Goal: Book appointment/travel/reservation

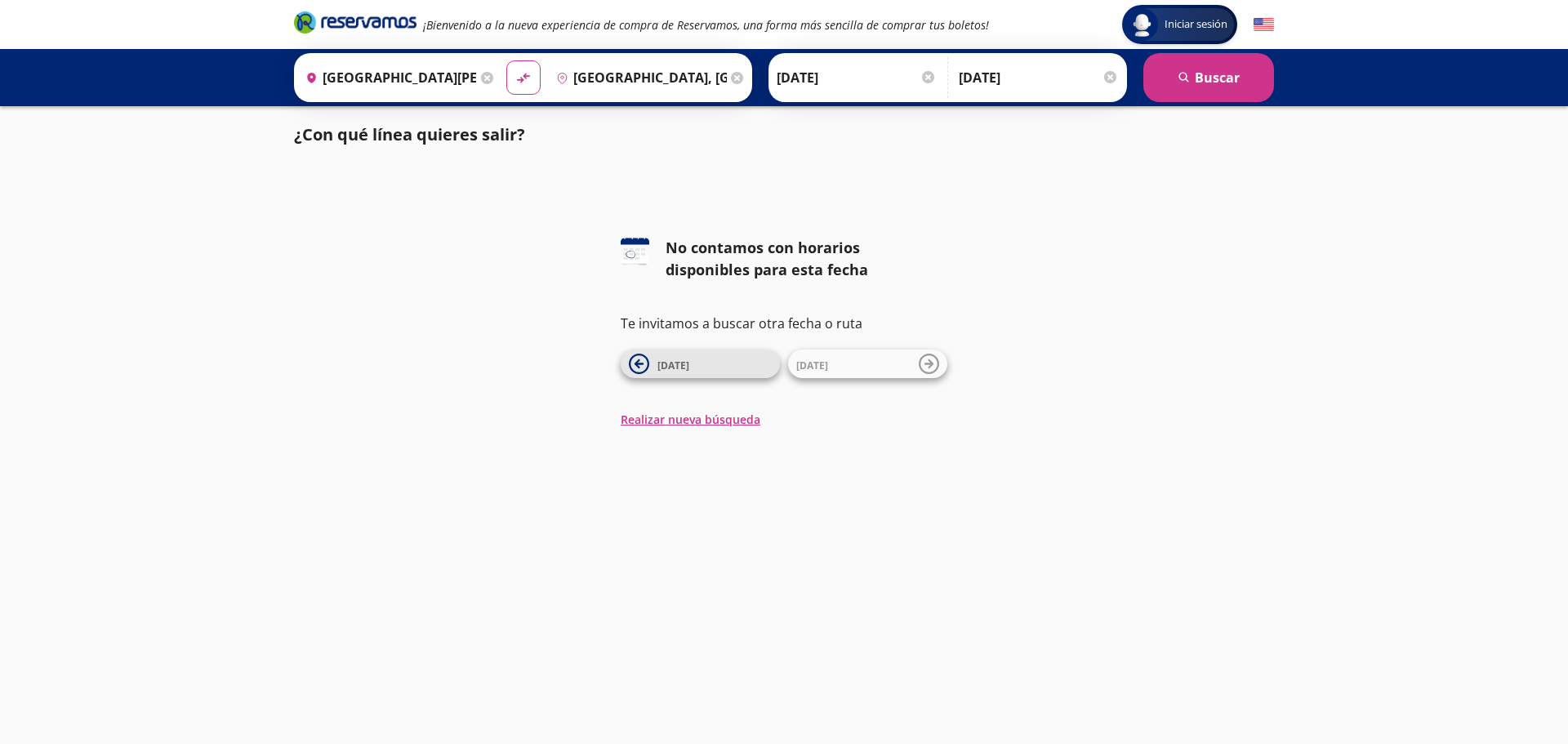
click at [721, 370] on span "11 Oct" at bounding box center [714, 364] width 114 height 19
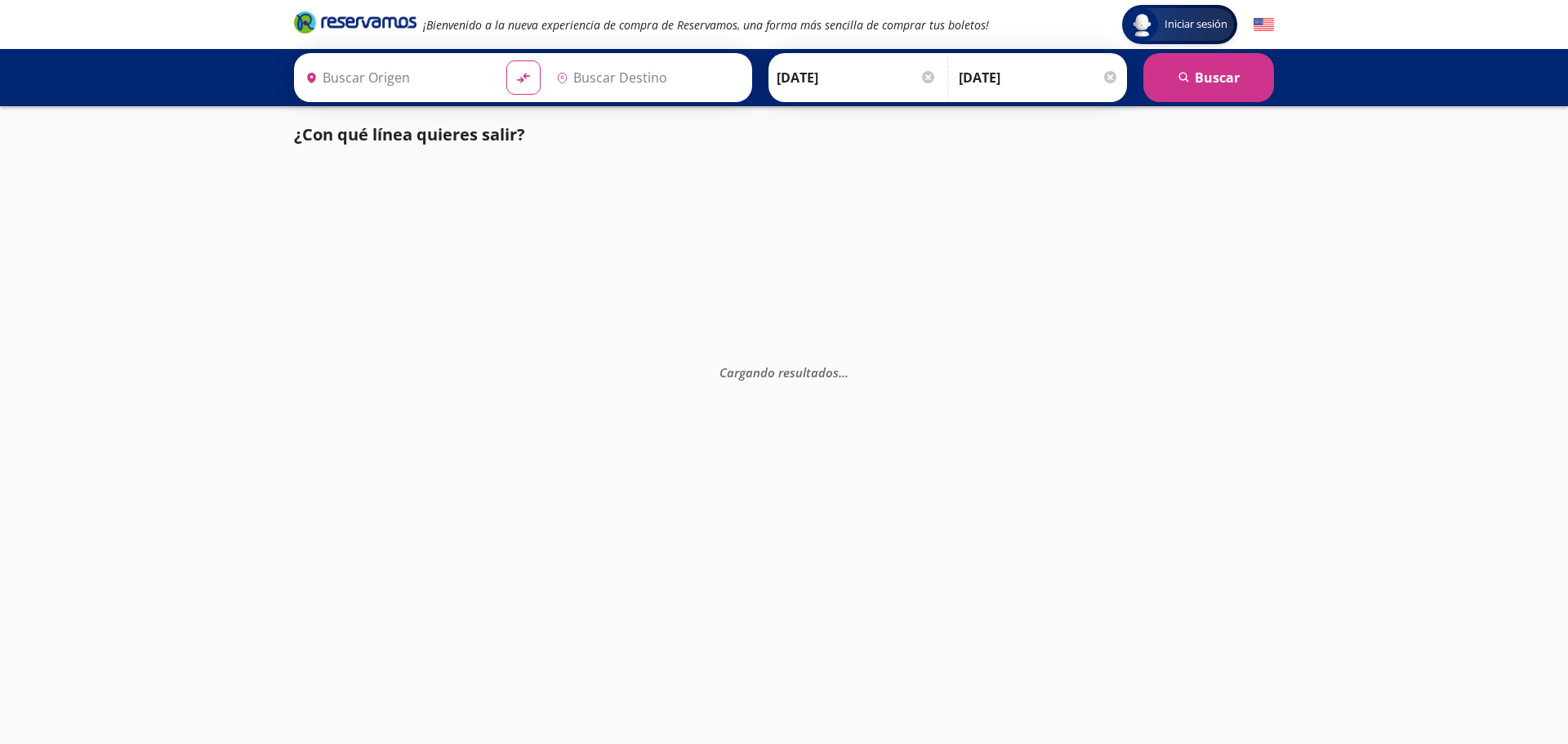
type input "[GEOGRAPHIC_DATA], [GEOGRAPHIC_DATA]"
type input "San Juan del Río, Querétaro"
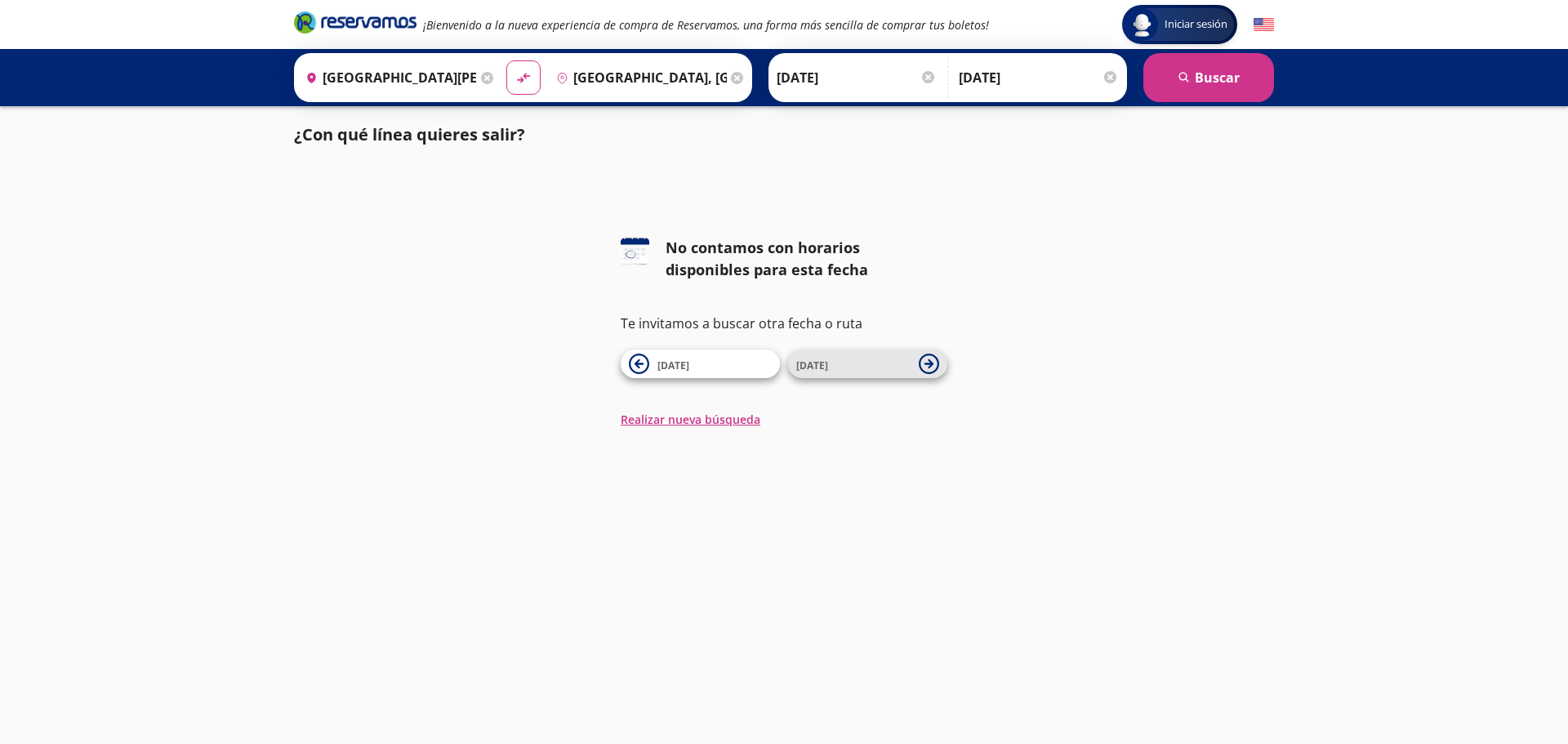
click at [899, 369] on span "12 Oct" at bounding box center [853, 364] width 114 height 19
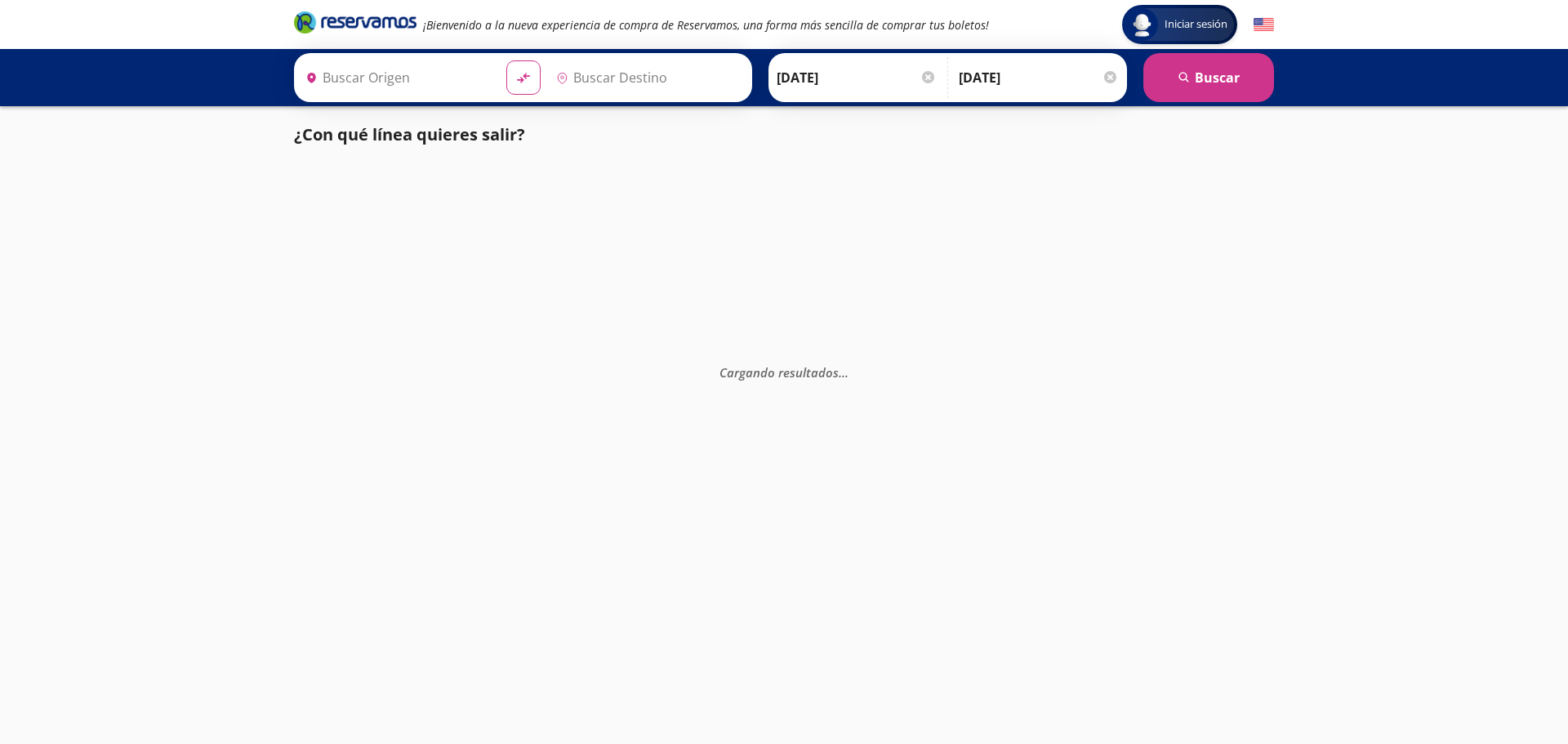
type input "[GEOGRAPHIC_DATA], [GEOGRAPHIC_DATA]"
type input "San Juan del Río, Querétaro"
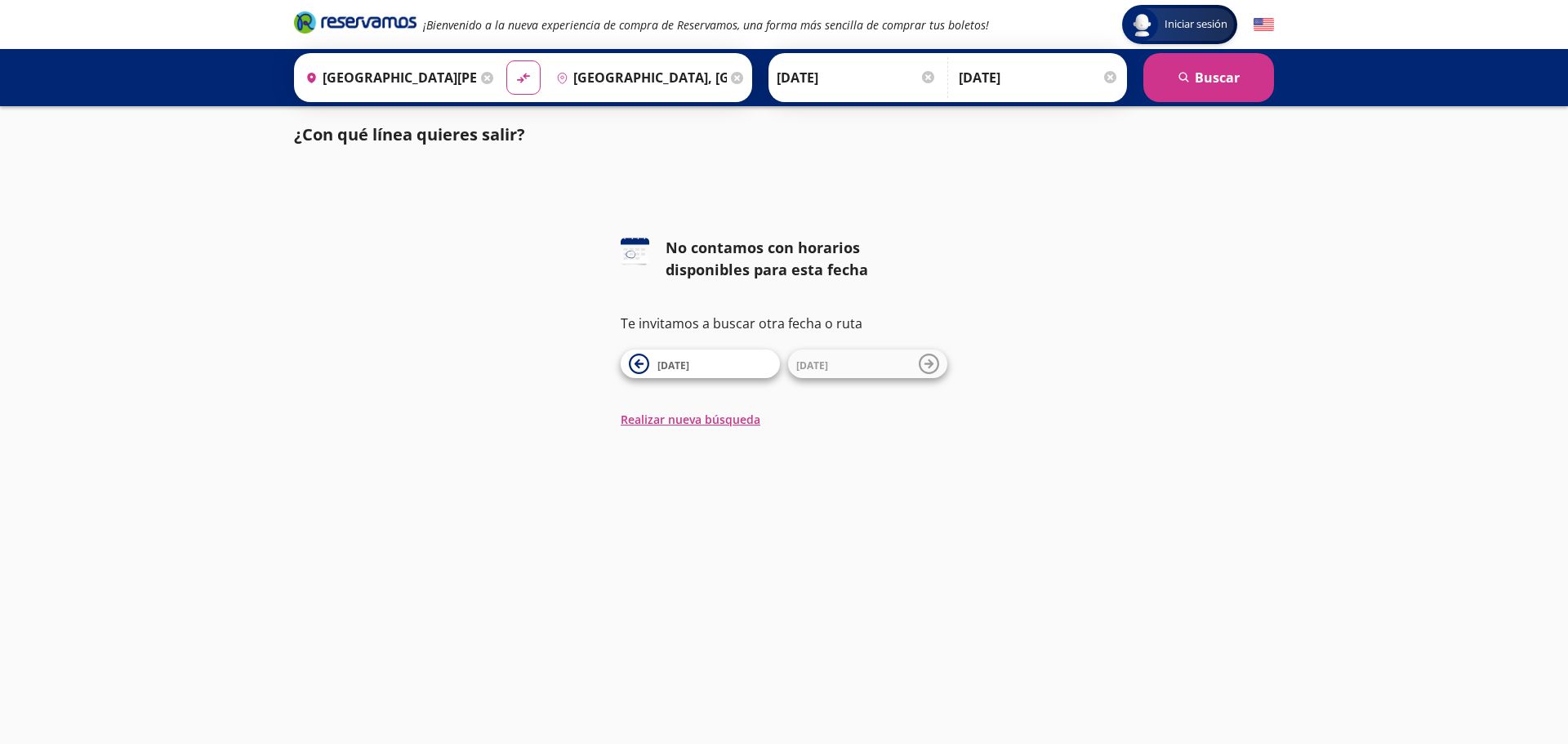
drag, startPoint x: 971, startPoint y: 364, endPoint x: 926, endPoint y: 372, distance: 45.7
click at [969, 367] on div "126 No contamos con horarios disponibles para esta fecha Te invitamos a buscar …" at bounding box center [784, 333] width 980 height 191
click at [446, 92] on input "San Juan del Río, Querétaro" at bounding box center [388, 78] width 178 height 41
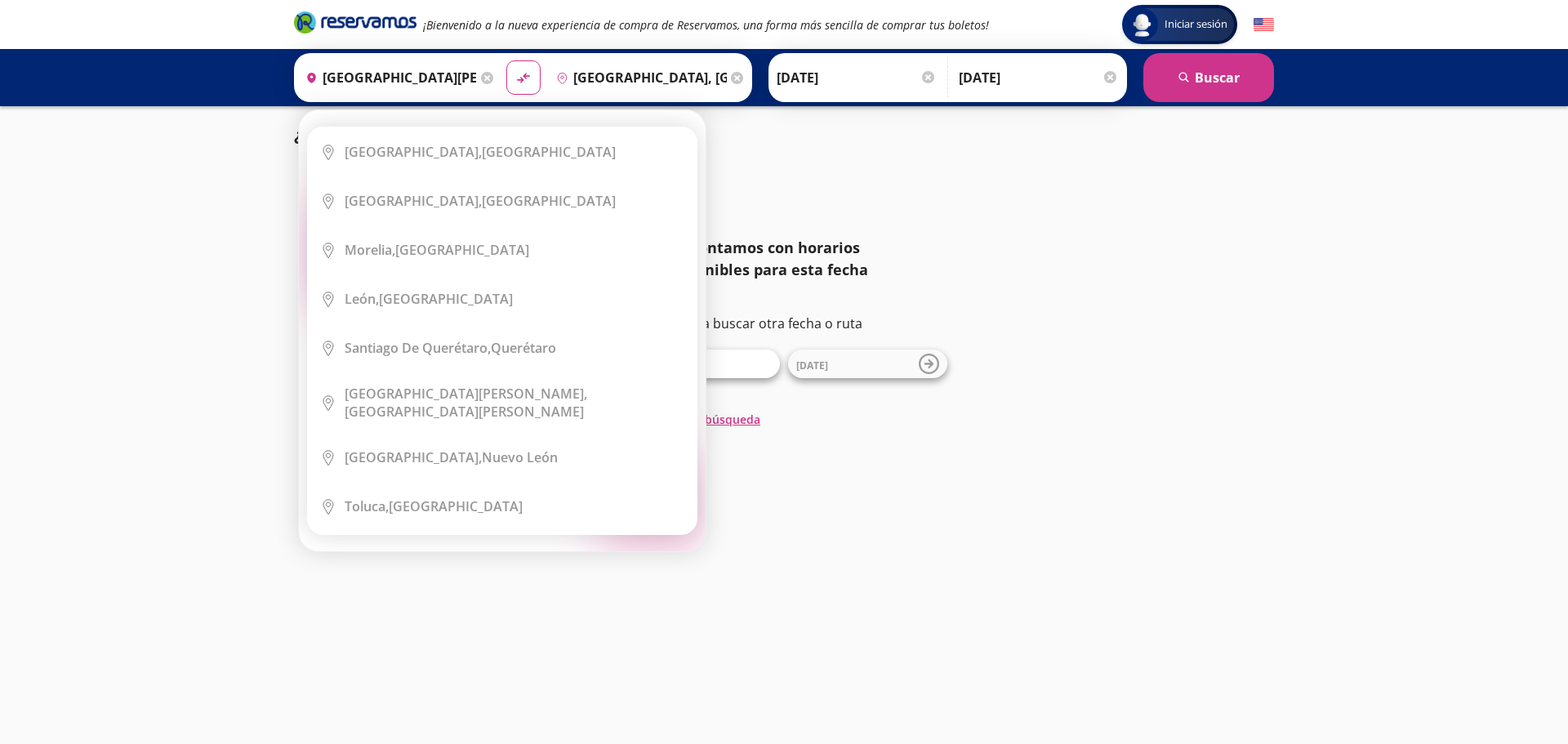
click at [485, 79] on icon at bounding box center [486, 78] width 12 height 12
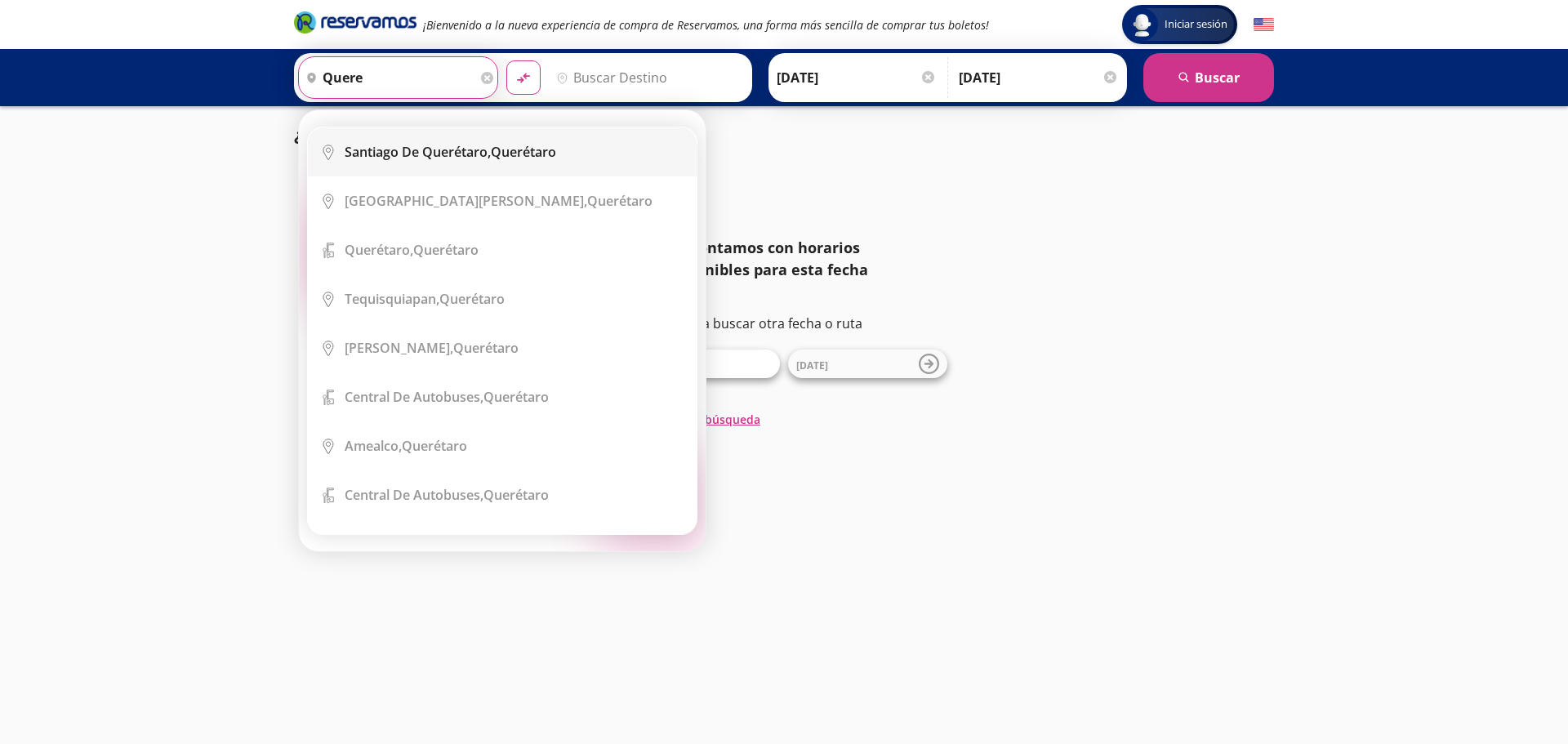
click at [439, 156] on b "Santiago de Querétaro," at bounding box center [418, 151] width 146 height 18
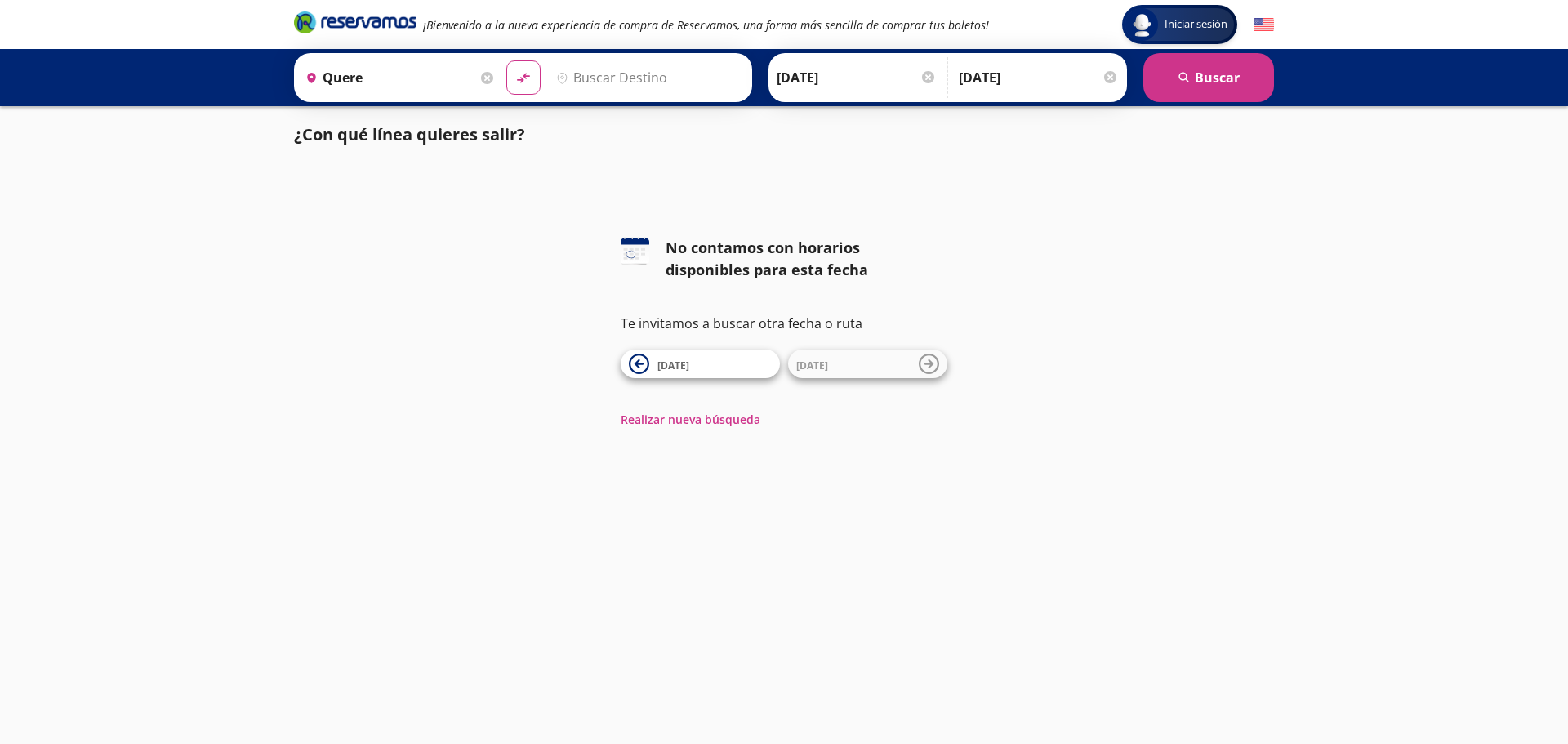
type input "Santiago de Querétaro, [GEOGRAPHIC_DATA]"
click at [589, 83] on input "Destino" at bounding box center [646, 78] width 194 height 41
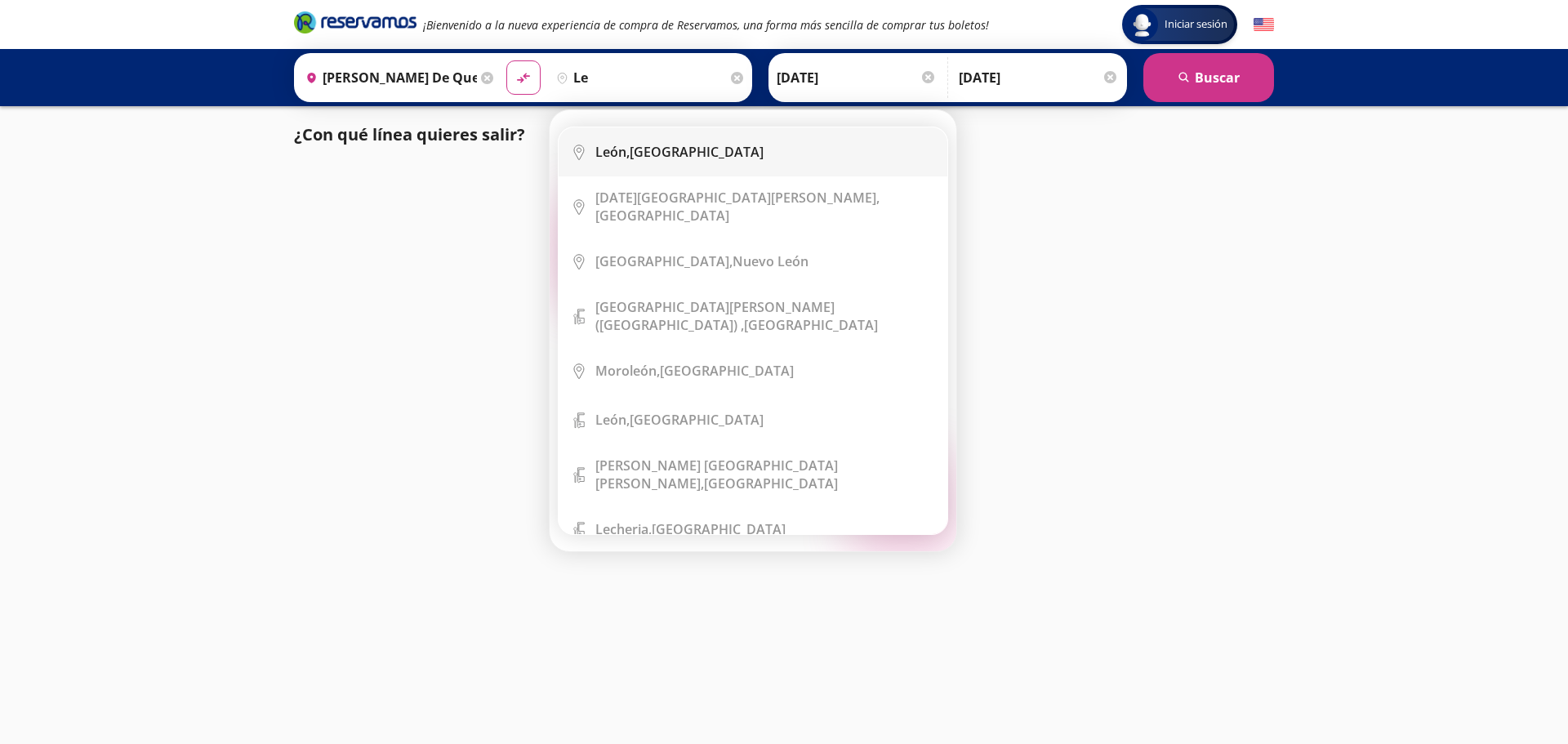
click at [649, 161] on li "City Icon León, Guanajuato" at bounding box center [753, 152] width 389 height 49
type input "[GEOGRAPHIC_DATA], [GEOGRAPHIC_DATA]"
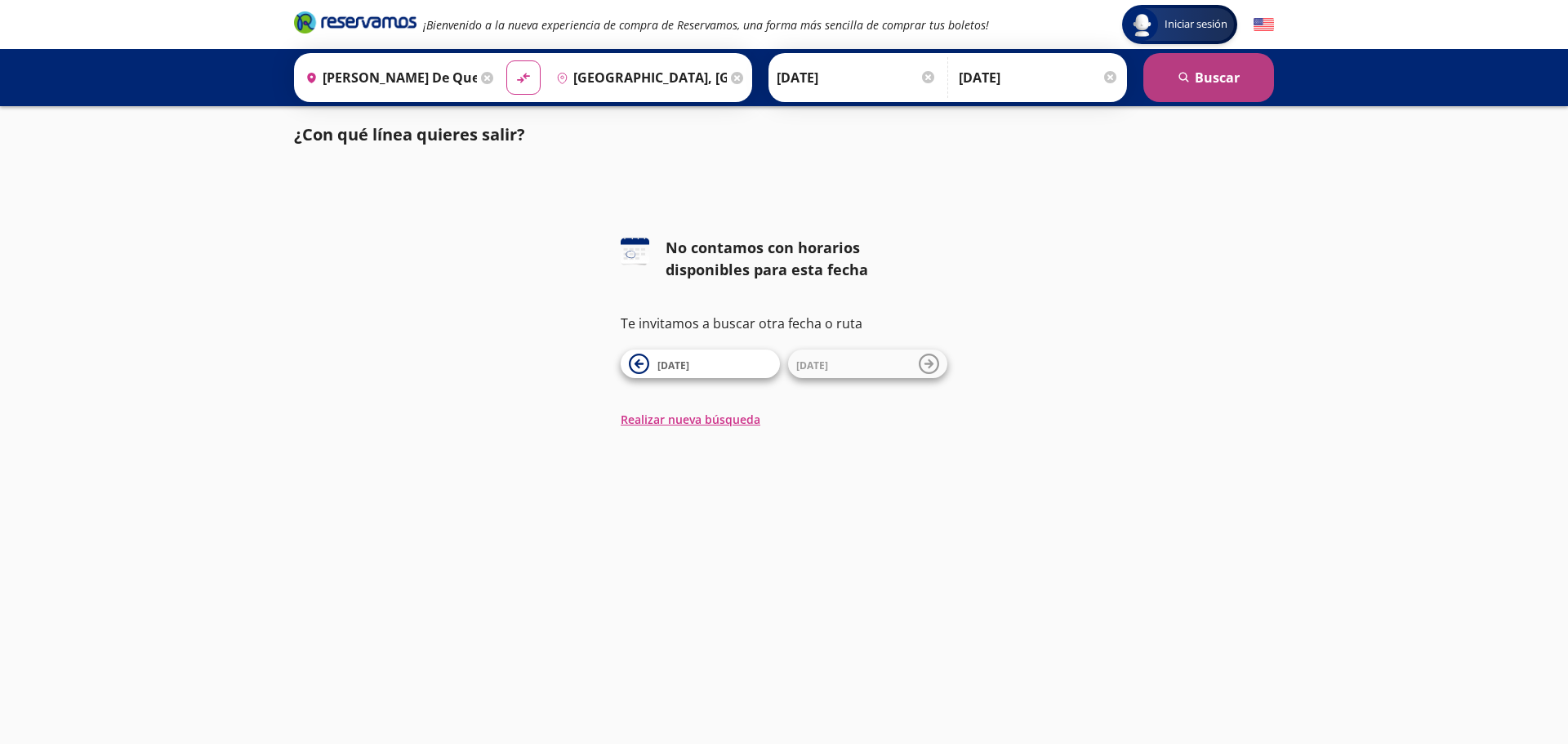
click at [1258, 89] on button "search Buscar" at bounding box center [1208, 77] width 131 height 49
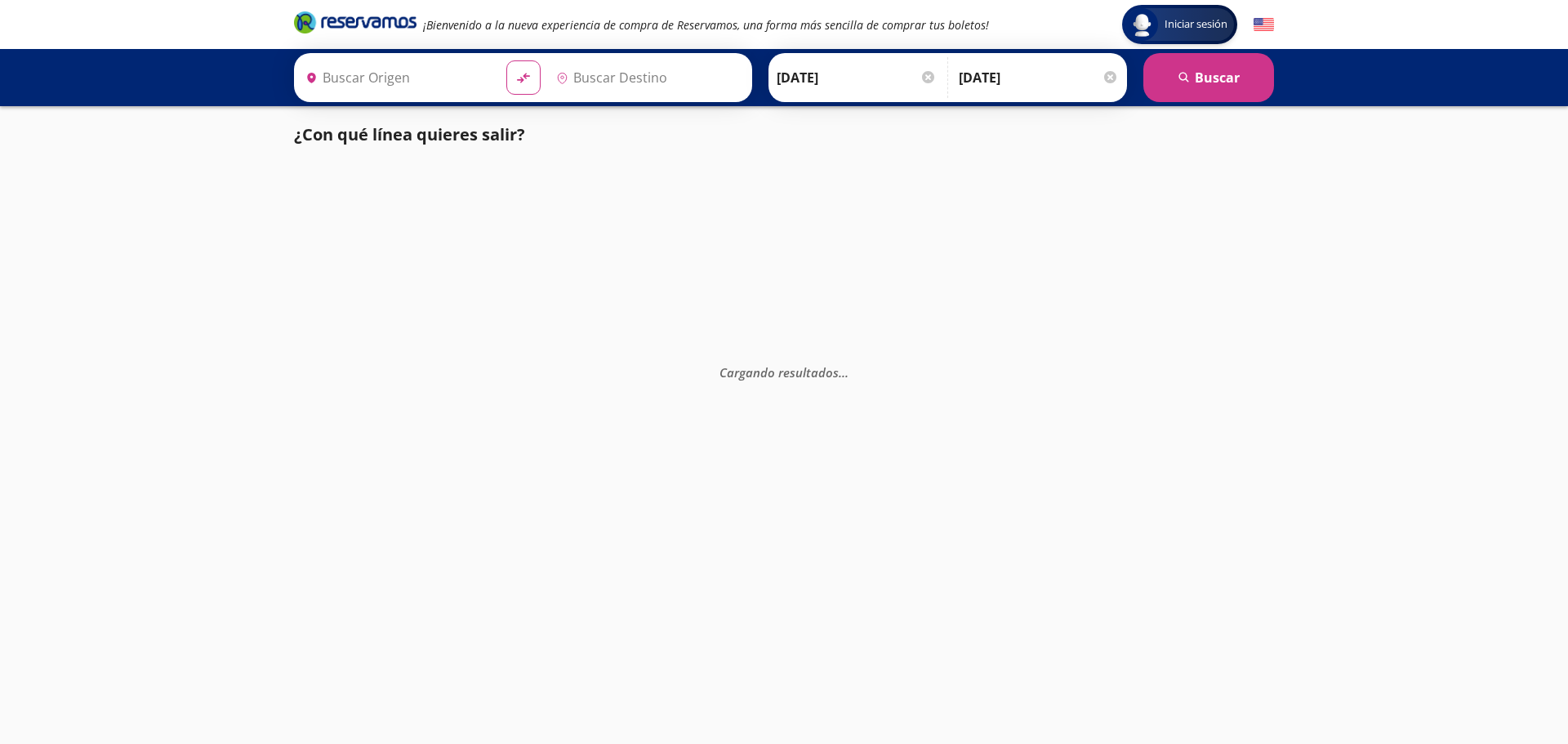
type input "Santiago de Querétaro, [GEOGRAPHIC_DATA]"
type input "[GEOGRAPHIC_DATA], [GEOGRAPHIC_DATA]"
